Goal: Complete application form

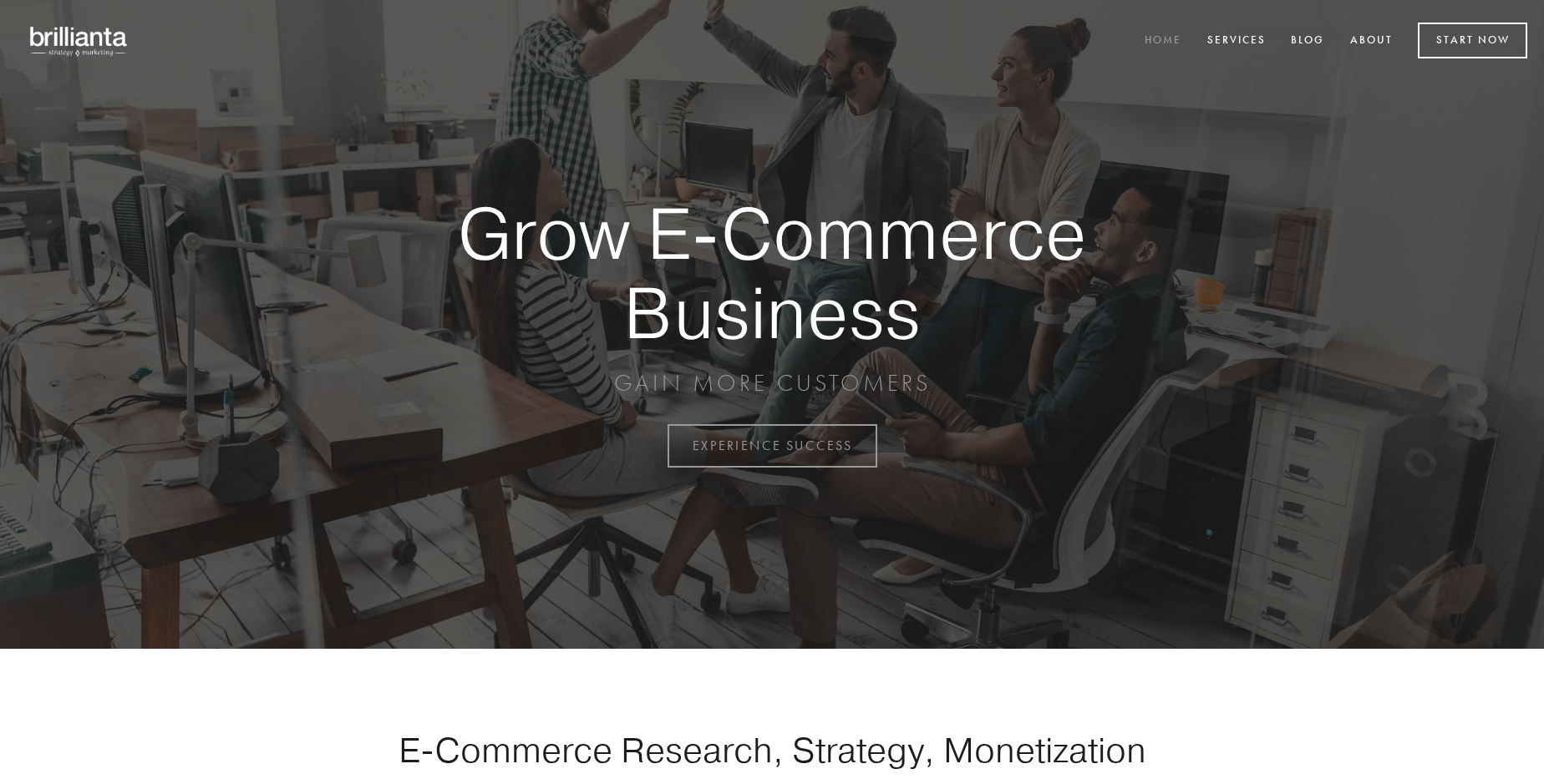
scroll to position [4378, 0]
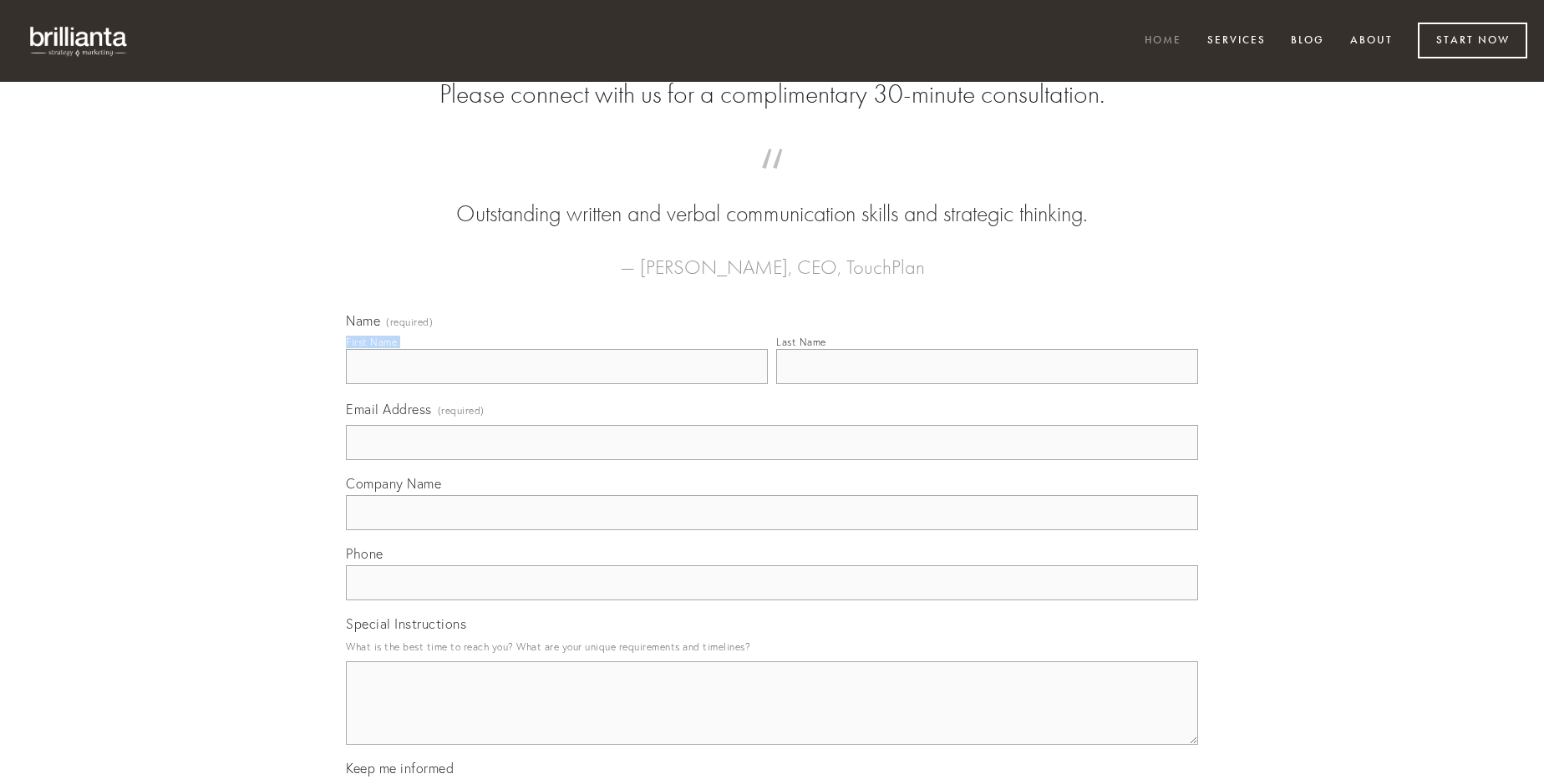
type input "[PERSON_NAME]"
click at [987, 384] on input "Last Name" at bounding box center [987, 366] width 422 height 35
type input "[PERSON_NAME]"
click at [772, 460] on input "Email Address (required)" at bounding box center [771, 442] width 852 height 35
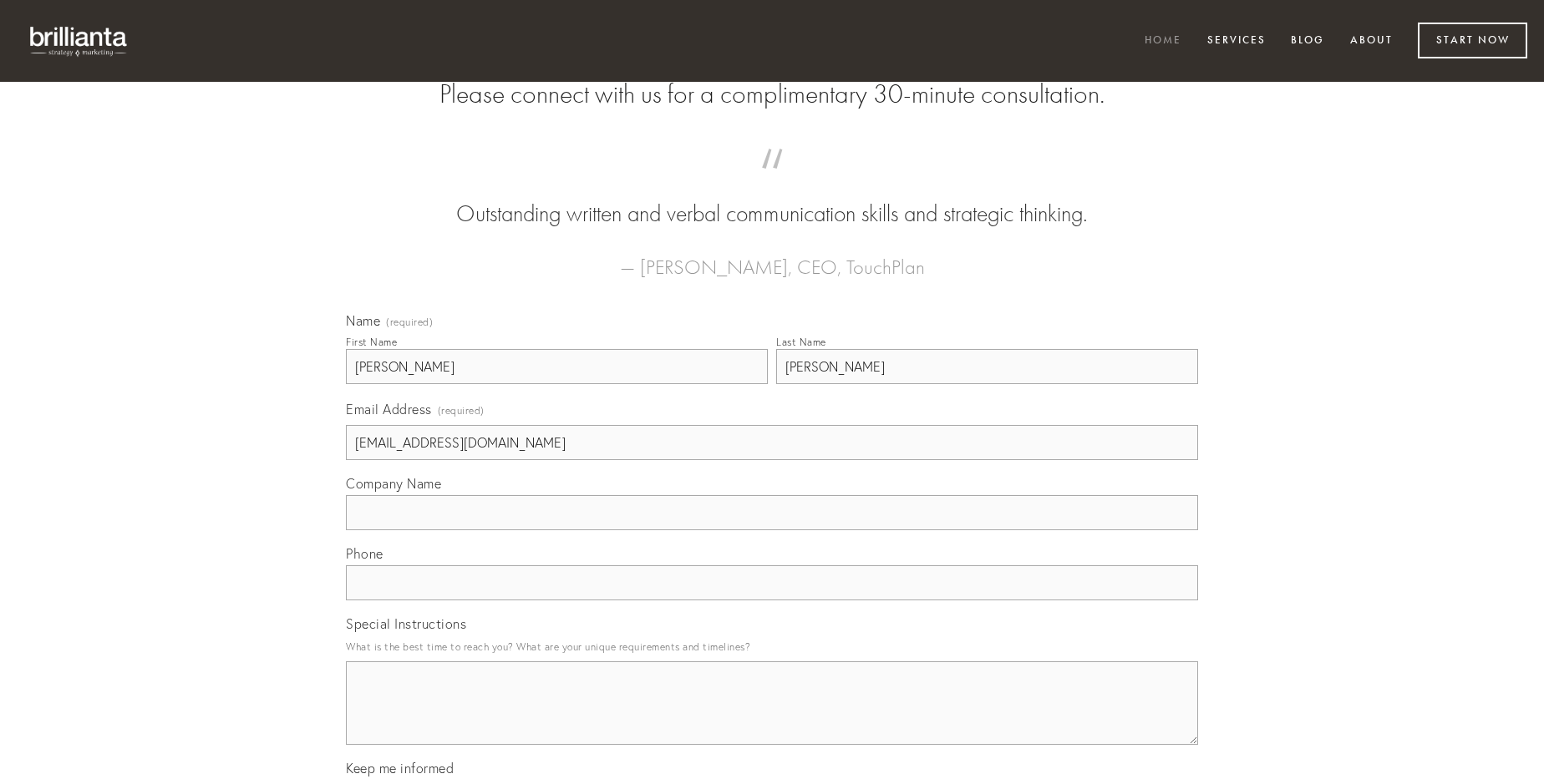
type input "[EMAIL_ADDRESS][DOMAIN_NAME]"
click at [772, 531] on input "Company Name" at bounding box center [771, 513] width 852 height 35
type input "combibo"
click at [772, 600] on input "text" at bounding box center [771, 582] width 852 height 35
